Goal: Entertainment & Leisure: Consume media (video, audio)

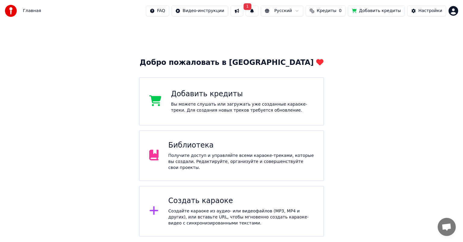
click at [222, 156] on div "Получите доступ и управляйте всеми караоке-треками, которые вы создали. Редакти…" at bounding box center [241, 161] width 146 height 18
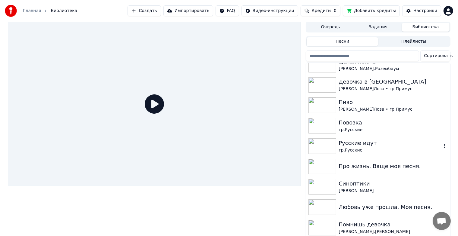
scroll to position [121, 0]
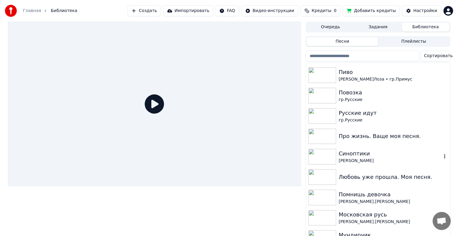
click at [328, 156] on img at bounding box center [322, 157] width 28 height 16
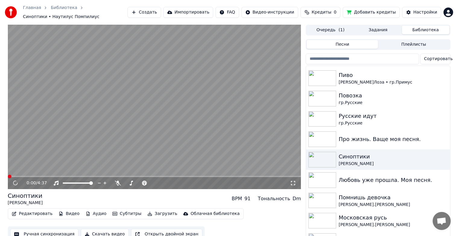
click at [16, 180] on icon at bounding box center [16, 183] width 6 height 6
click at [13, 183] on icon at bounding box center [20, 183] width 14 height 5
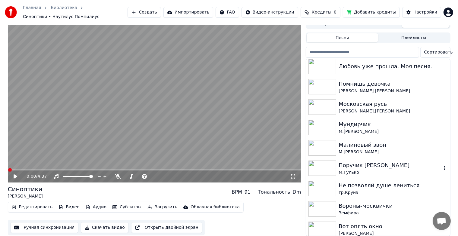
scroll to position [271, 0]
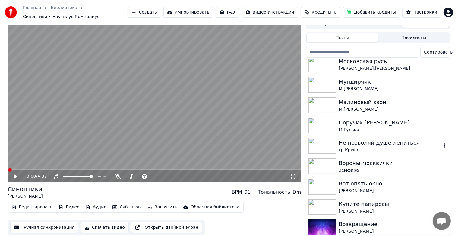
click at [324, 143] on img at bounding box center [322, 146] width 28 height 16
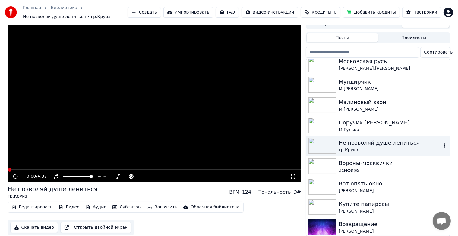
scroll to position [10, 0]
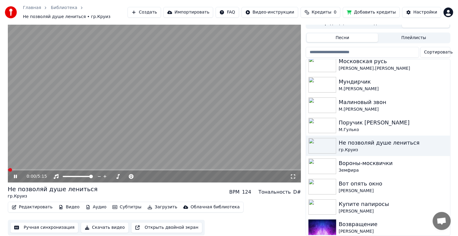
click at [16, 175] on icon at bounding box center [15, 177] width 3 height 4
click at [327, 165] on img at bounding box center [322, 167] width 28 height 16
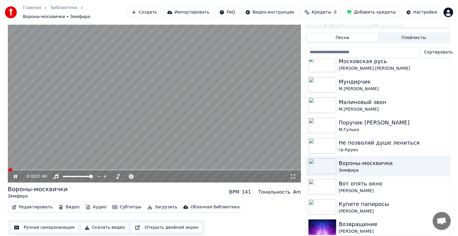
click at [14, 175] on icon at bounding box center [15, 177] width 3 height 4
click at [42, 223] on button "Ручная синхронизация" at bounding box center [44, 228] width 68 height 11
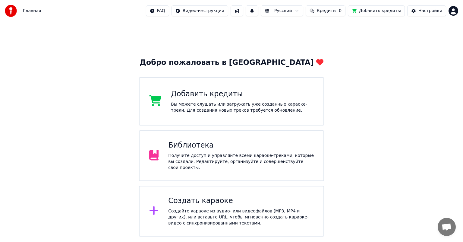
click at [204, 145] on div "Библиотека" at bounding box center [241, 145] width 146 height 10
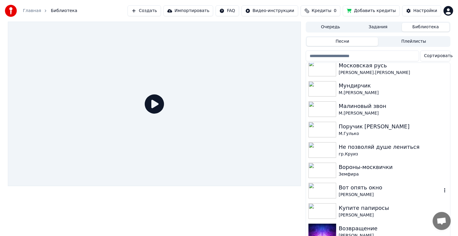
scroll to position [271, 0]
click at [313, 176] on img at bounding box center [322, 171] width 28 height 16
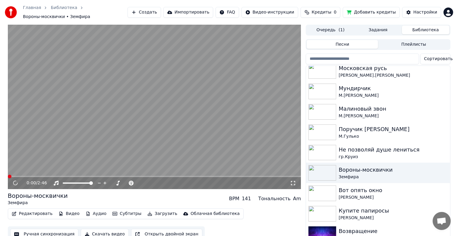
click at [49, 235] on button "Ручная синхронизация" at bounding box center [44, 234] width 68 height 11
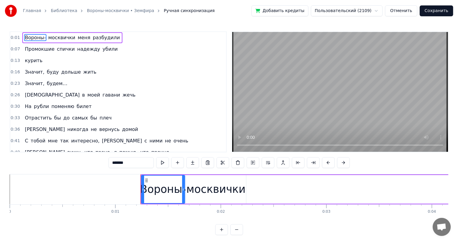
click at [36, 11] on link "Главная" at bounding box center [32, 11] width 18 height 6
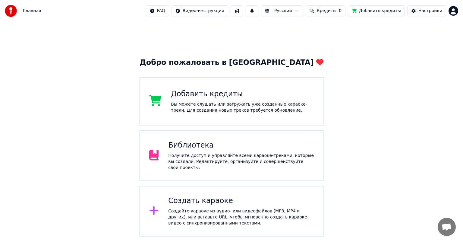
click at [254, 130] on div "Библиотека Получите доступ и управляйте всеми караоке-треками, которые вы созда…" at bounding box center [231, 155] width 185 height 51
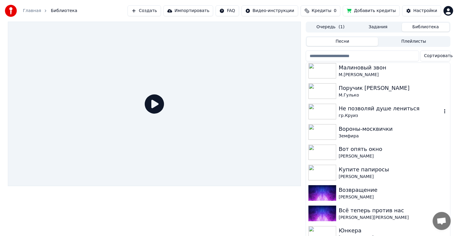
scroll to position [310, 0]
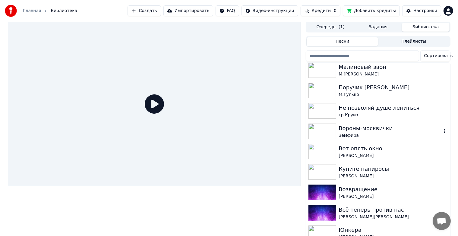
click at [325, 134] on img at bounding box center [322, 132] width 28 height 16
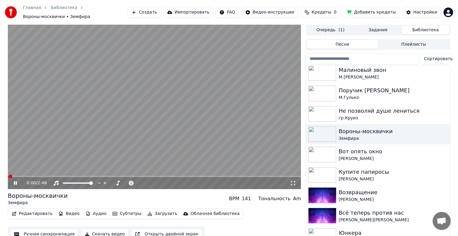
click at [15, 181] on icon at bounding box center [20, 183] width 14 height 5
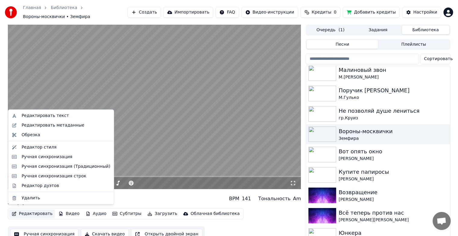
click at [45, 213] on button "Редактировать" at bounding box center [32, 214] width 46 height 8
click at [27, 127] on div "Редактировать метаданные" at bounding box center [52, 126] width 63 height 6
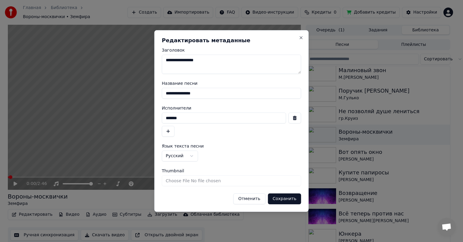
click at [217, 180] on input "Thumbnail" at bounding box center [231, 180] width 139 height 11
type input "**********"
click at [281, 198] on button "Сохранить" at bounding box center [284, 198] width 33 height 11
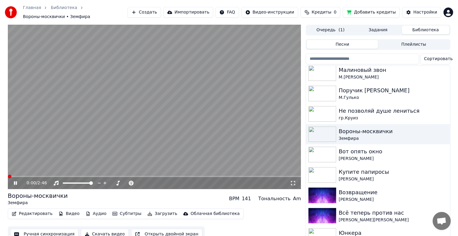
click at [14, 182] on icon at bounding box center [15, 184] width 3 height 4
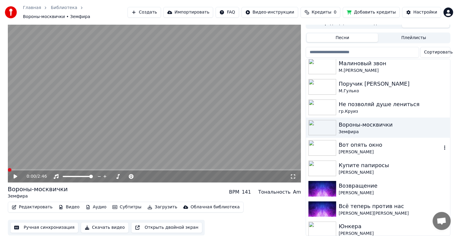
click at [323, 146] on img at bounding box center [322, 148] width 28 height 16
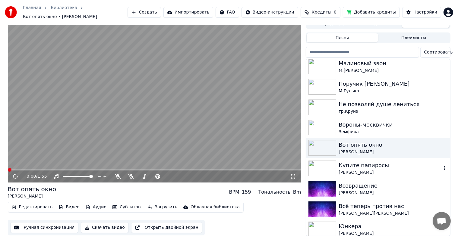
click at [324, 170] on img at bounding box center [322, 169] width 28 height 16
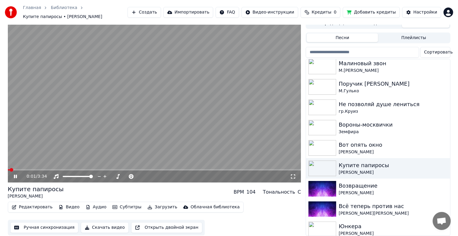
click at [14, 175] on icon at bounding box center [15, 177] width 3 height 4
click at [64, 203] on button "Видео" at bounding box center [69, 207] width 26 height 8
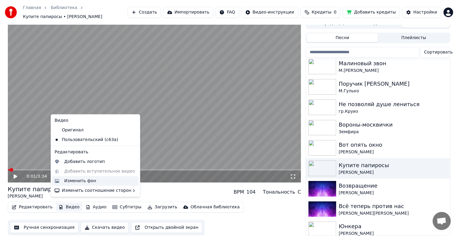
click at [73, 182] on div "Изменить фон" at bounding box center [80, 181] width 32 height 6
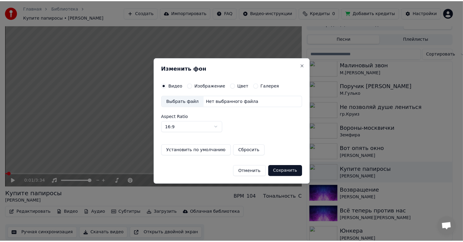
scroll to position [2, 0]
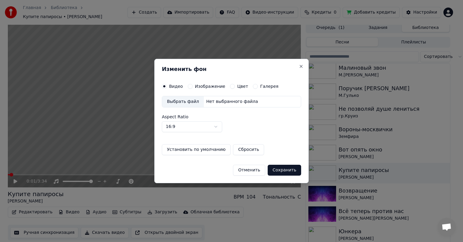
click at [190, 86] on button "Изображение" at bounding box center [190, 86] width 5 height 5
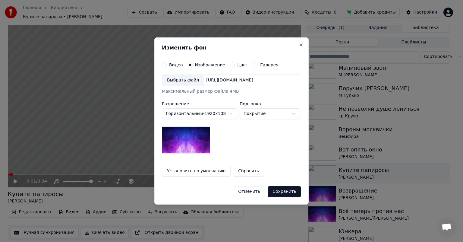
click at [189, 77] on div "Выбрать файл" at bounding box center [183, 80] width 42 height 11
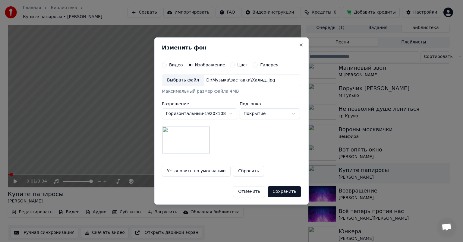
click at [276, 192] on button "Сохранить" at bounding box center [284, 191] width 33 height 11
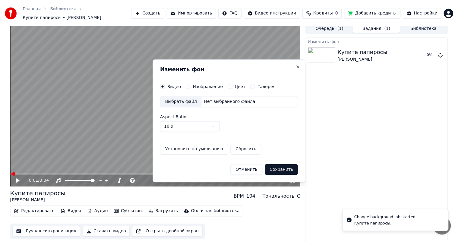
scroll to position [0, 0]
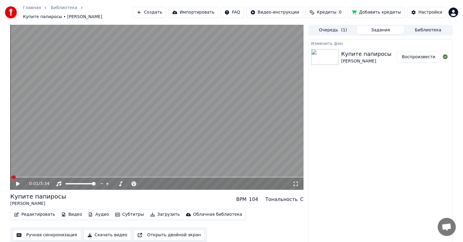
drag, startPoint x: 335, startPoint y: 124, endPoint x: 364, endPoint y: 83, distance: 49.2
click at [333, 119] on div "Изменить [PERSON_NAME] папиросы [PERSON_NAME] Воспроизвести" at bounding box center [380, 141] width 144 height 205
click at [426, 47] on div "Купите папиросы [PERSON_NAME] Воспроизвести" at bounding box center [380, 57] width 144 height 20
click at [425, 52] on button "Воспроизвести" at bounding box center [418, 57] width 44 height 11
click at [17, 181] on icon at bounding box center [22, 183] width 14 height 5
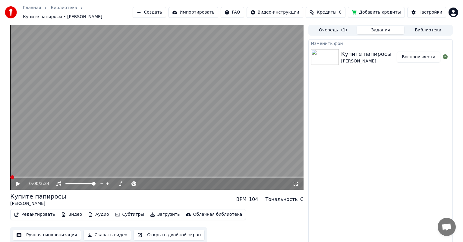
click at [41, 233] on button "Ручная синхронизация" at bounding box center [47, 234] width 68 height 11
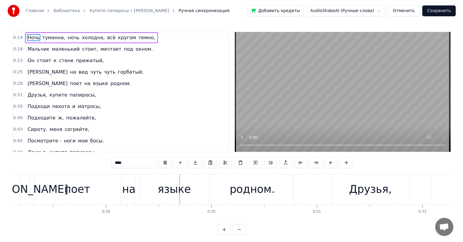
scroll to position [0, 3026]
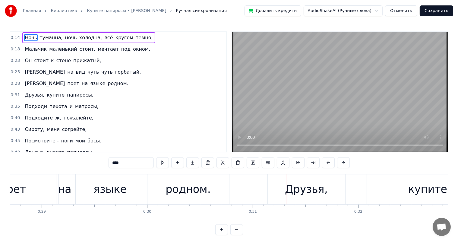
click at [399, 11] on button "Отменить" at bounding box center [401, 10] width 32 height 11
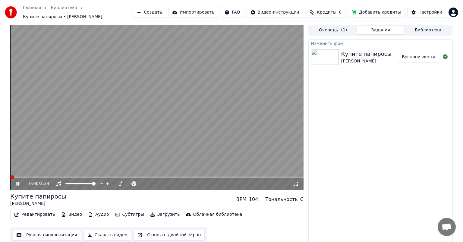
click at [19, 181] on icon at bounding box center [22, 183] width 14 height 5
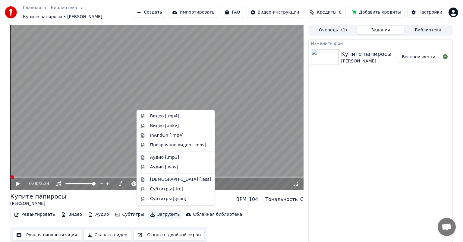
click at [158, 211] on button "Загрузить" at bounding box center [165, 214] width 35 height 8
click at [164, 117] on div "Видео [.mp4]" at bounding box center [164, 116] width 29 height 6
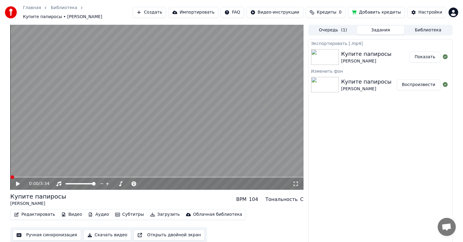
click at [164, 117] on video at bounding box center [156, 107] width 293 height 165
click at [432, 58] on button "Показать" at bounding box center [424, 57] width 31 height 11
